Goal: Task Accomplishment & Management: Manage account settings

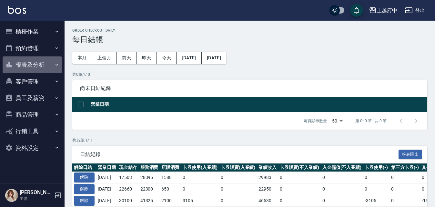
drag, startPoint x: 52, startPoint y: 57, endPoint x: 53, endPoint y: 64, distance: 7.5
click at [53, 64] on button "報表及分析" at bounding box center [32, 64] width 59 height 17
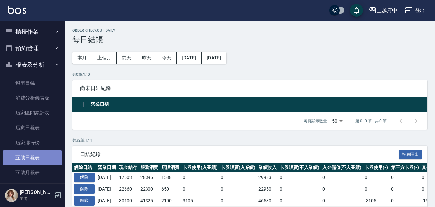
click at [52, 159] on link "互助日報表" at bounding box center [32, 157] width 59 height 15
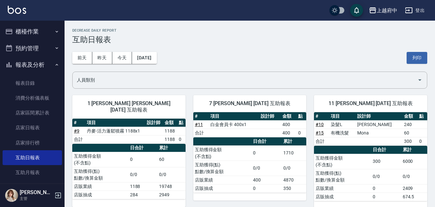
drag, startPoint x: 37, startPoint y: 32, endPoint x: 40, endPoint y: 29, distance: 3.6
click at [39, 30] on button "櫃檯作業" at bounding box center [32, 31] width 59 height 17
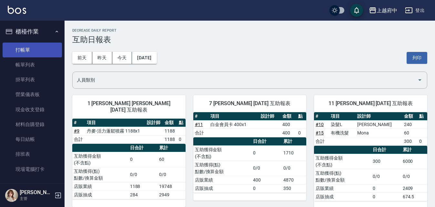
click at [41, 50] on link "打帳單" at bounding box center [32, 50] width 59 height 15
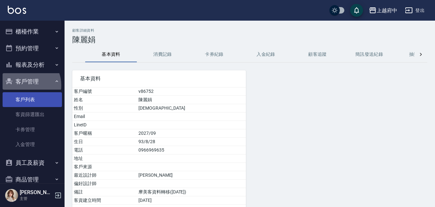
drag, startPoint x: 24, startPoint y: 85, endPoint x: 25, endPoint y: 96, distance: 10.7
click at [25, 96] on li "客戶管理 客戶列表 客資篩選匯出 卡券管理 入金管理" at bounding box center [32, 114] width 59 height 82
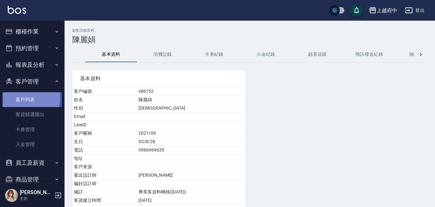
click at [25, 97] on link "客戶列表" at bounding box center [32, 99] width 59 height 15
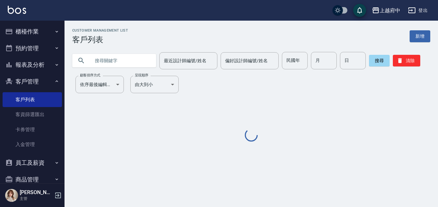
click at [112, 51] on div "最近設計師編號/姓名 最近設計師編號/姓名 偏好設計師編號/姓名 偏好設計師編號/姓名 民國年 民國年 月 月 日 日 搜尋 清除" at bounding box center [247, 56] width 366 height 25
click at [117, 70] on div "Customer Management List 客戶列表 新增 最近設計師編號/姓名 最近設計師編號/姓名 偏好設計師編號/姓名 偏好設計師編號/姓名 民國…" at bounding box center [250, 85] width 373 height 114
click at [123, 53] on input "text" at bounding box center [120, 60] width 61 height 17
click at [118, 60] on input "text" at bounding box center [120, 60] width 61 height 17
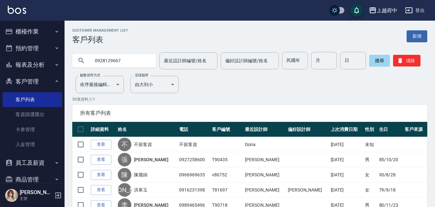
type input "0928129667"
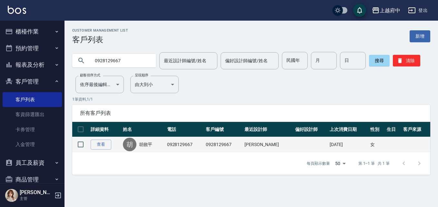
click at [138, 142] on div "[PERSON_NAME]" at bounding box center [143, 145] width 41 height 14
click at [148, 143] on link "胡敘平" at bounding box center [146, 144] width 14 height 6
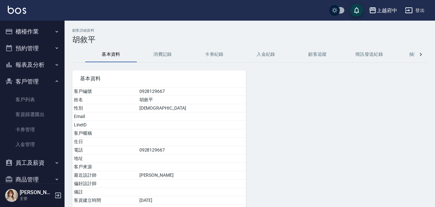
click at [157, 56] on button "消費記錄" at bounding box center [163, 54] width 52 height 15
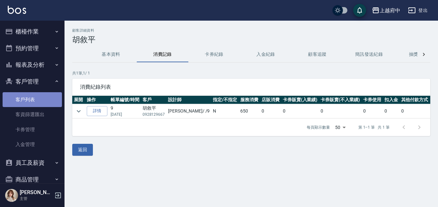
click at [36, 96] on link "客戶列表" at bounding box center [32, 99] width 59 height 15
